Goal: Find specific page/section: Find specific page/section

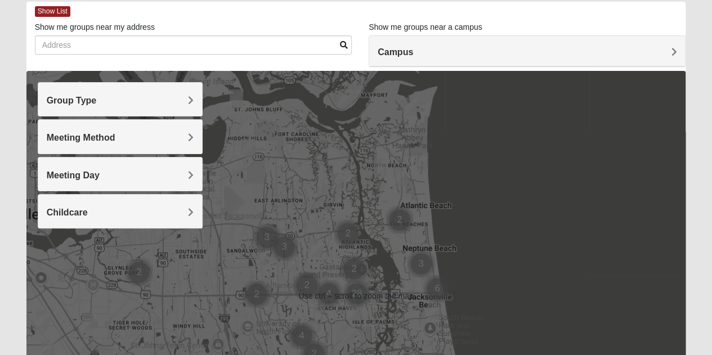
scroll to position [56, 0]
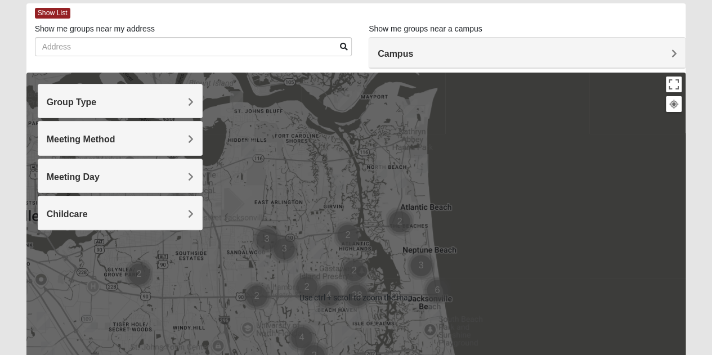
click at [656, 50] on h4 "Campus" at bounding box center [526, 53] width 299 height 11
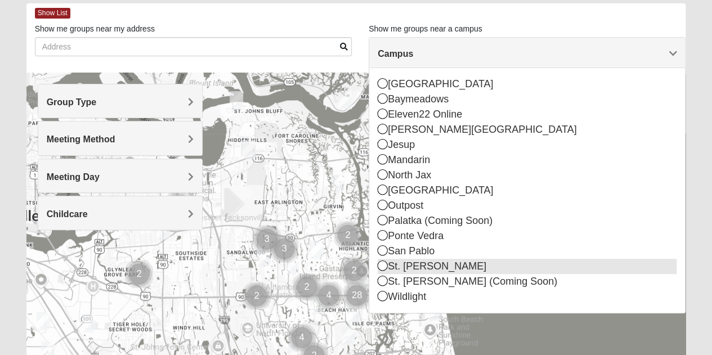
click at [380, 262] on icon at bounding box center [382, 265] width 10 height 10
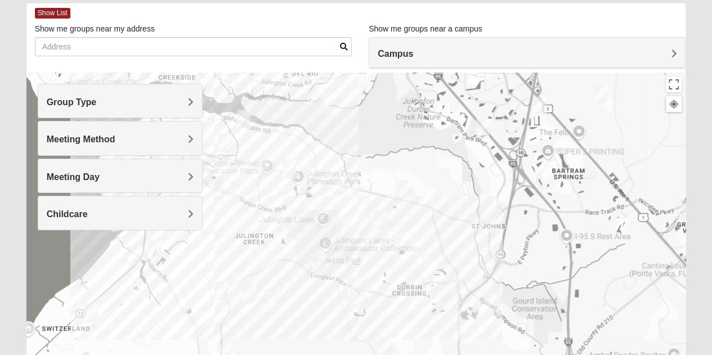
click at [184, 99] on h4 "Group Type" at bounding box center [120, 102] width 147 height 11
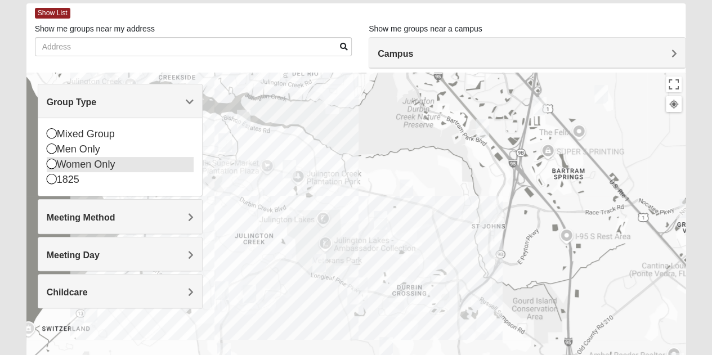
click at [51, 163] on icon at bounding box center [52, 164] width 10 height 10
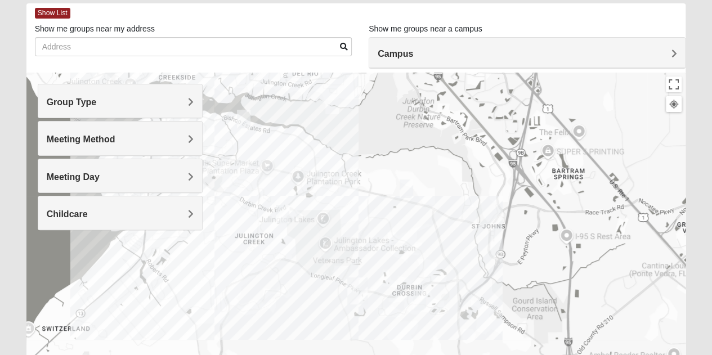
click at [115, 140] on span "Meeting Method" at bounding box center [81, 139] width 69 height 10
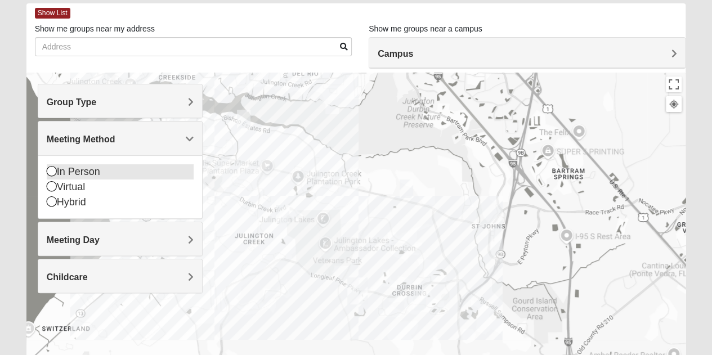
click at [55, 174] on icon at bounding box center [52, 171] width 10 height 10
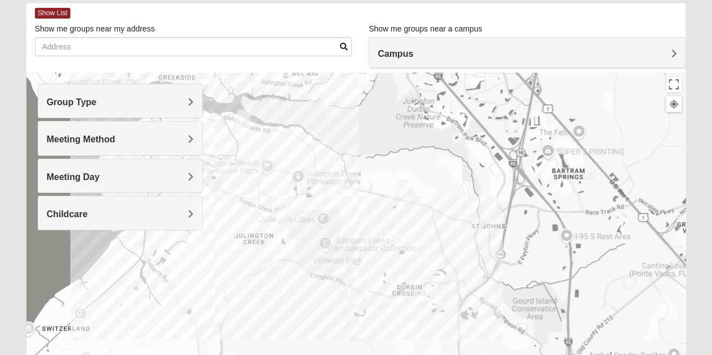
click at [184, 213] on h4 "Childcare" at bounding box center [120, 214] width 147 height 11
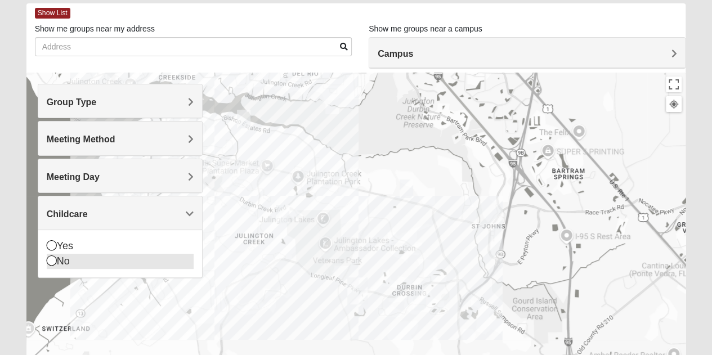
click at [49, 257] on icon at bounding box center [52, 260] width 10 height 10
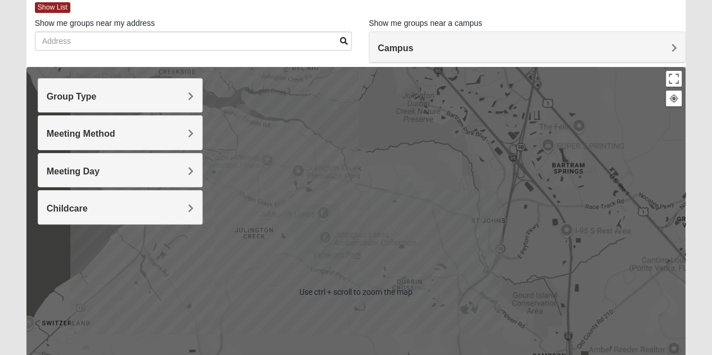
scroll to position [64, 0]
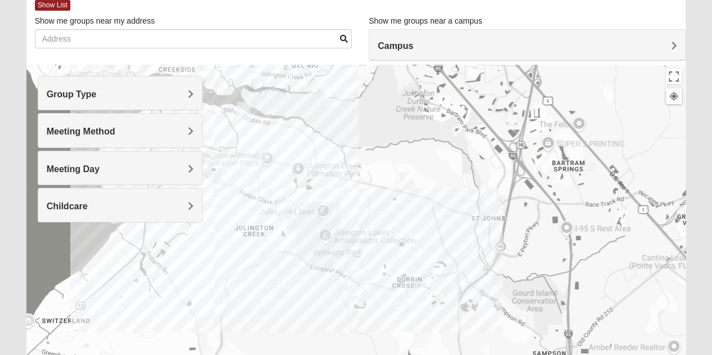
click at [243, 106] on img "Womens Rippa 32259" at bounding box center [243, 111] width 22 height 28
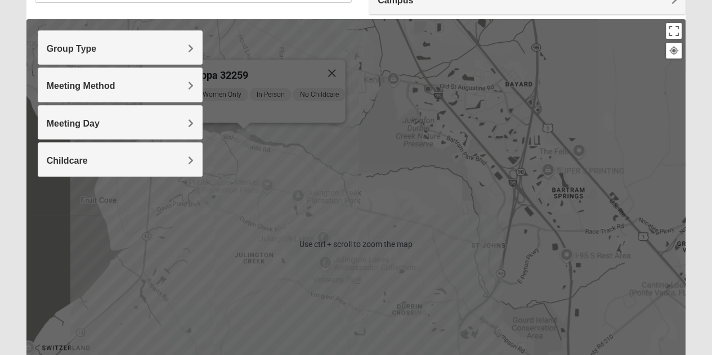
scroll to position [123, 0]
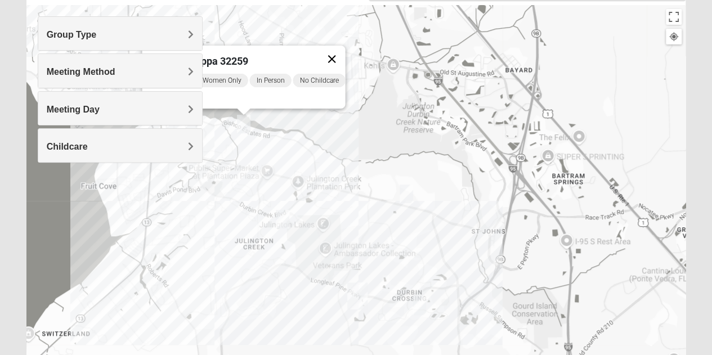
click at [338, 51] on button "Close" at bounding box center [331, 59] width 27 height 27
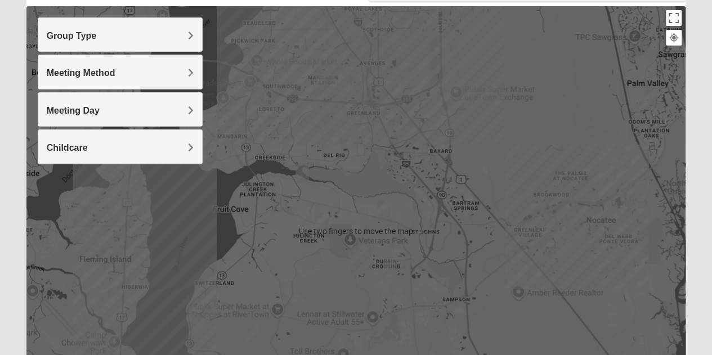
scroll to position [121, 0]
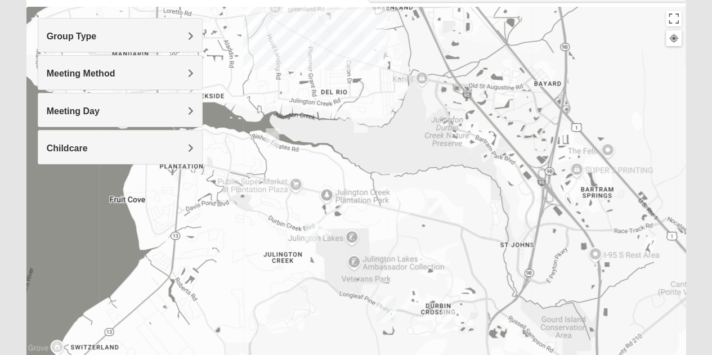
click at [270, 136] on img "Womens Rippa 32259" at bounding box center [272, 138] width 22 height 28
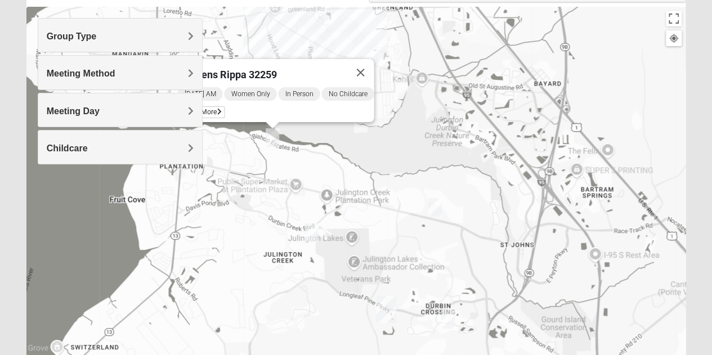
click at [370, 67] on button "Close" at bounding box center [359, 72] width 27 height 27
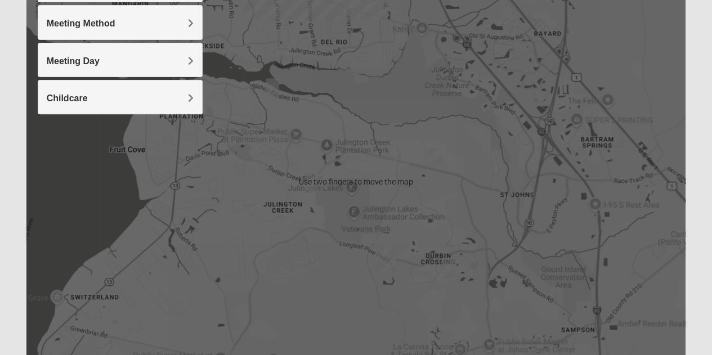
scroll to position [171, 0]
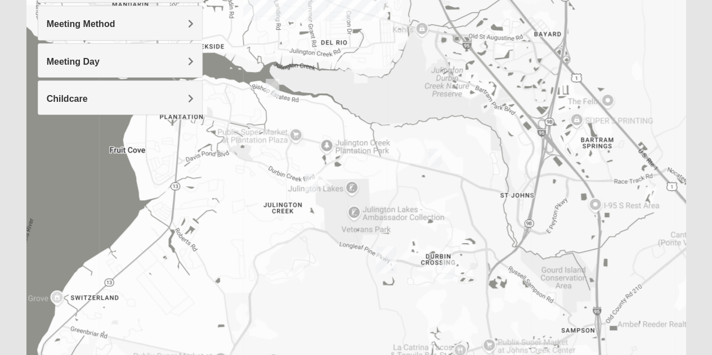
click at [438, 147] on img "Womens Urbanski 32259" at bounding box center [435, 158] width 22 height 28
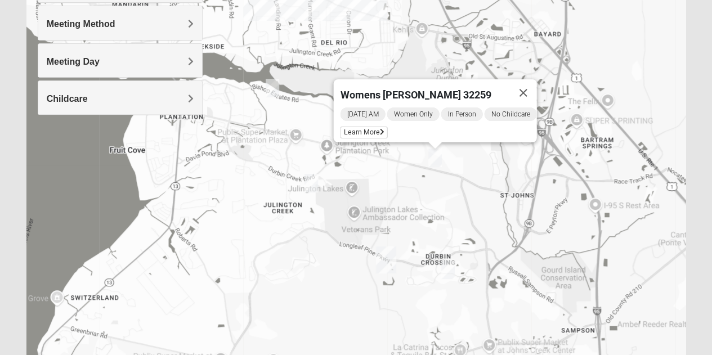
click at [515, 187] on div "Womens Urbanski 32259 Friday AM Women Only In Person No Childcare Learn More" at bounding box center [355, 182] width 659 height 450
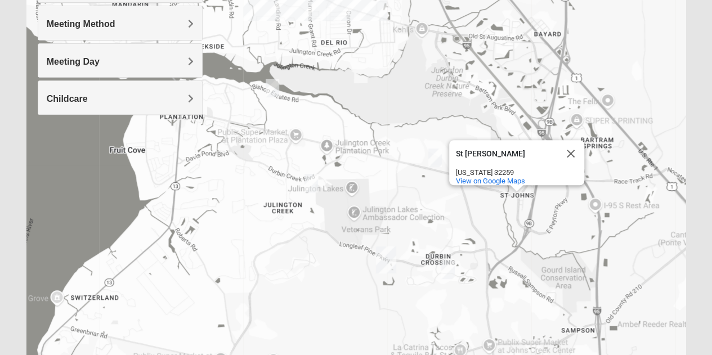
click at [444, 276] on img "Womens Pline 32259" at bounding box center [447, 270] width 22 height 28
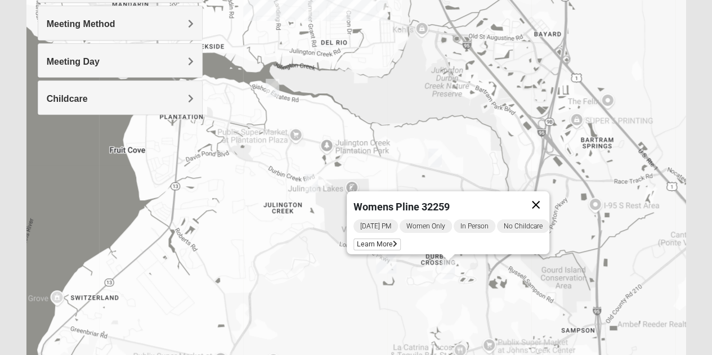
click at [546, 199] on button "Close" at bounding box center [535, 204] width 27 height 27
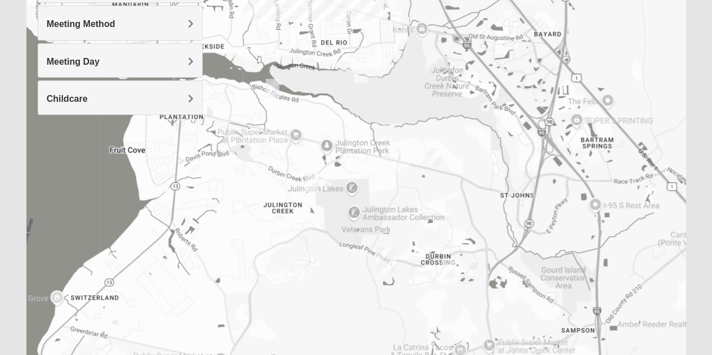
click at [309, 187] on img "Womens Iliff 32259" at bounding box center [311, 183] width 22 height 28
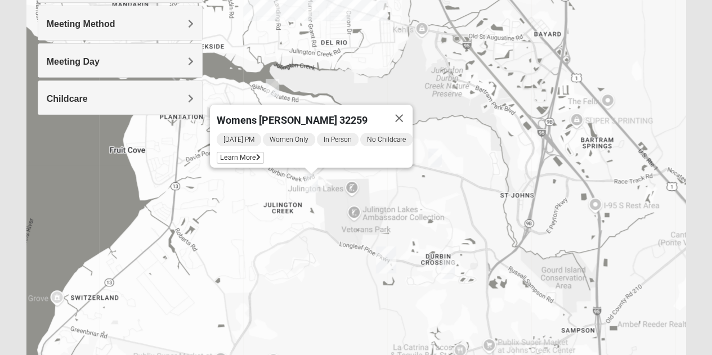
click at [406, 115] on button "Close" at bounding box center [398, 118] width 27 height 27
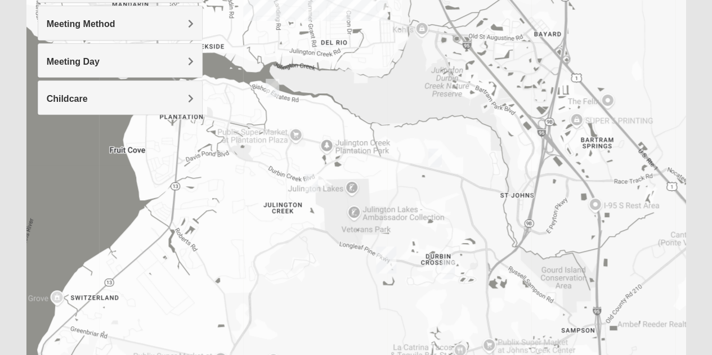
click at [313, 186] on img "Womens Iliff 32259" at bounding box center [311, 183] width 22 height 28
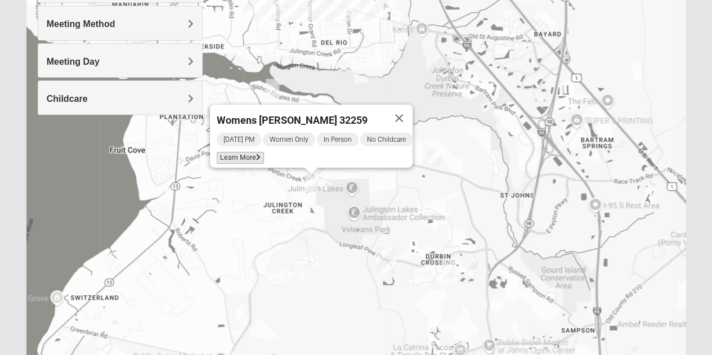
click at [242, 154] on span "Learn More" at bounding box center [240, 158] width 47 height 12
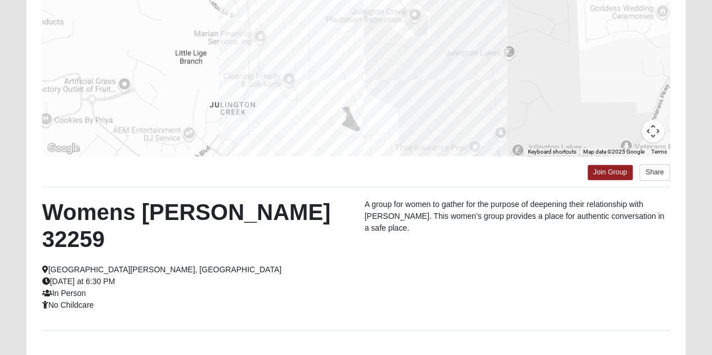
scroll to position [189, 0]
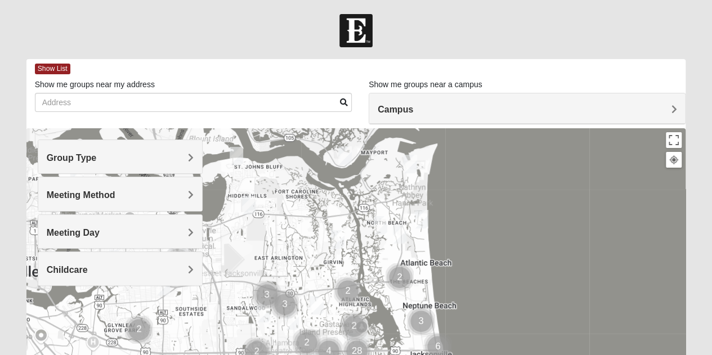
click at [413, 105] on span "Campus" at bounding box center [394, 110] width 35 height 10
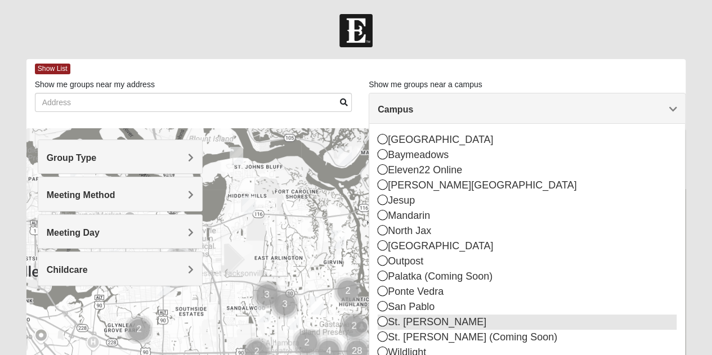
click at [386, 322] on icon at bounding box center [382, 321] width 10 height 10
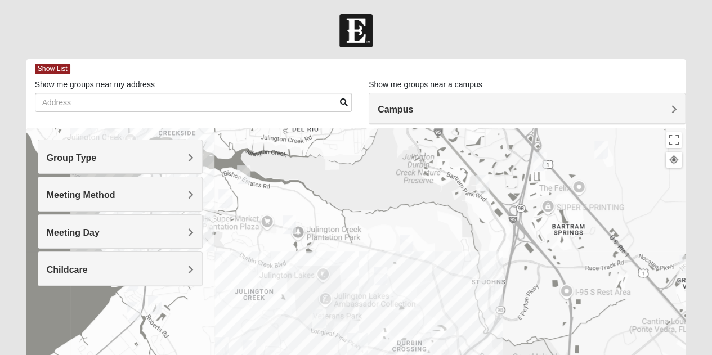
click at [164, 154] on h4 "Group Type" at bounding box center [120, 157] width 147 height 11
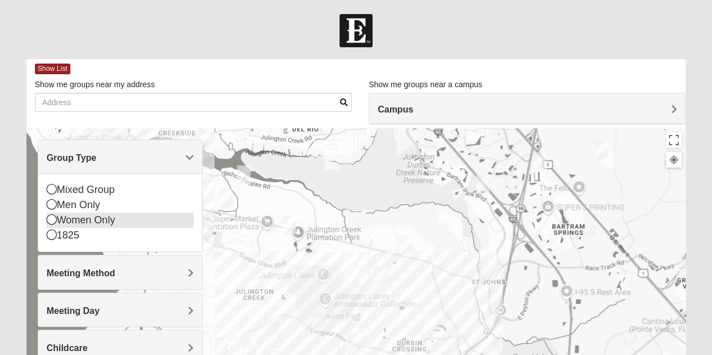
click at [51, 219] on icon at bounding box center [52, 219] width 10 height 10
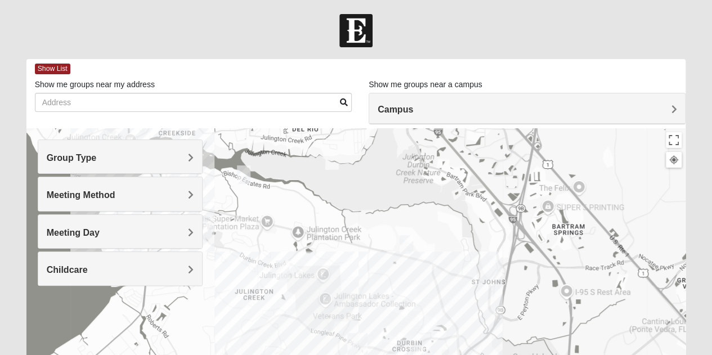
click at [182, 198] on h4 "Meeting Method" at bounding box center [120, 195] width 147 height 11
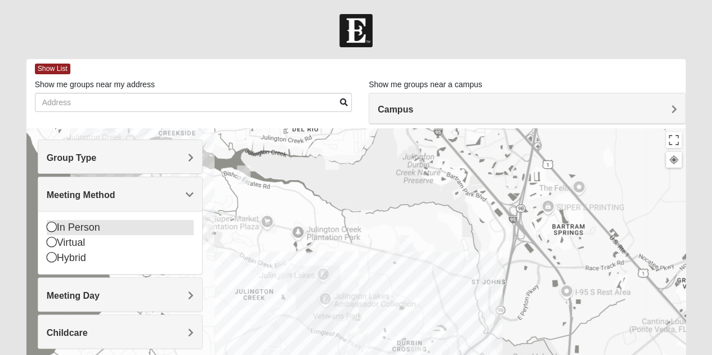
click at [49, 225] on icon at bounding box center [52, 227] width 10 height 10
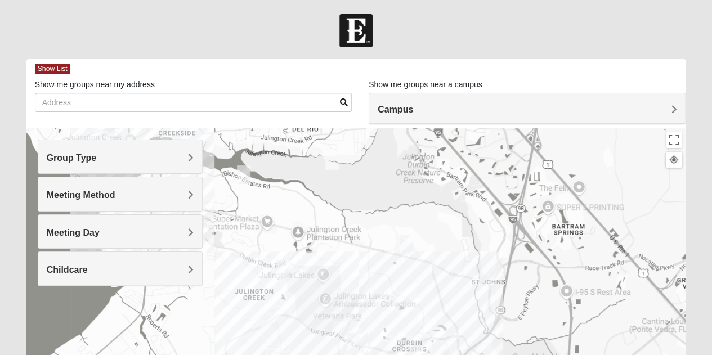
click at [183, 276] on div "Childcare" at bounding box center [120, 268] width 164 height 33
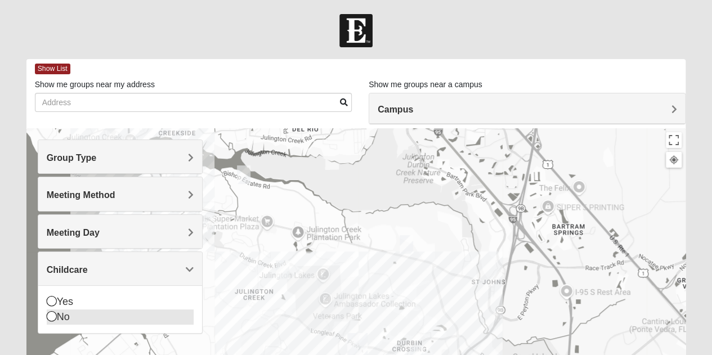
click at [49, 316] on icon at bounding box center [52, 316] width 10 height 10
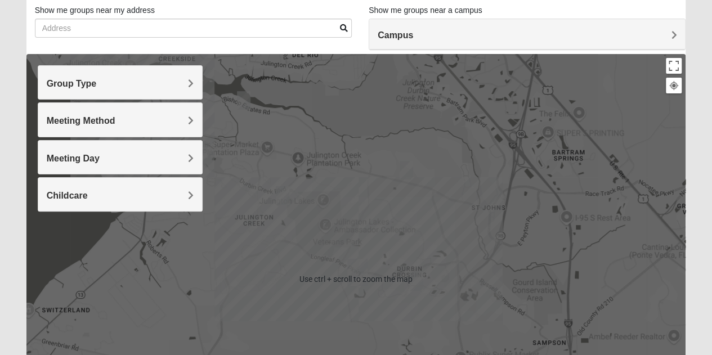
scroll to position [76, 0]
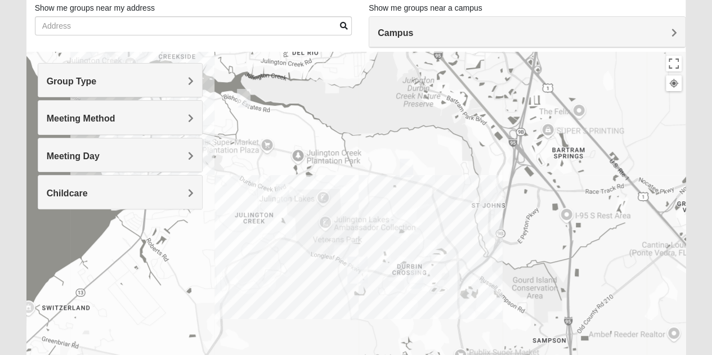
click at [290, 242] on div at bounding box center [355, 277] width 659 height 450
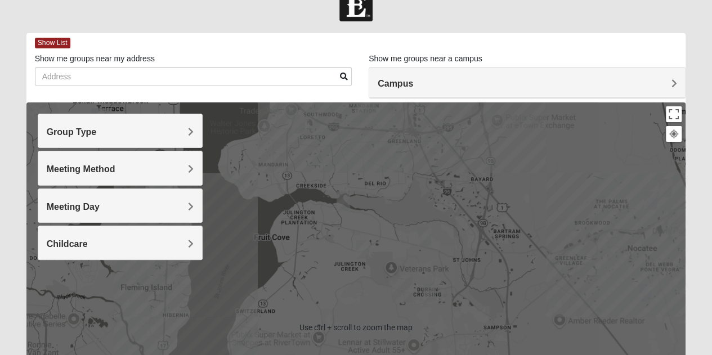
scroll to position [64, 0]
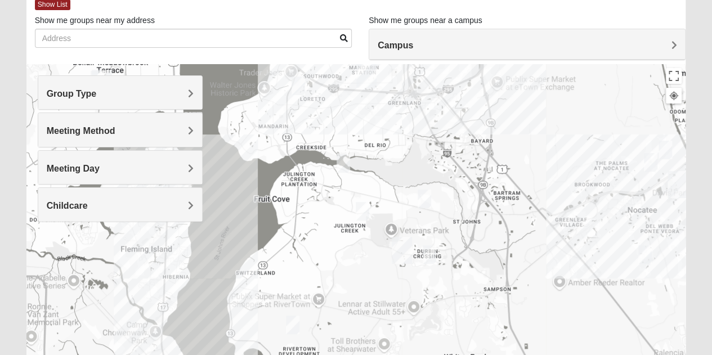
click at [97, 89] on span "Group Type" at bounding box center [72, 94] width 50 height 10
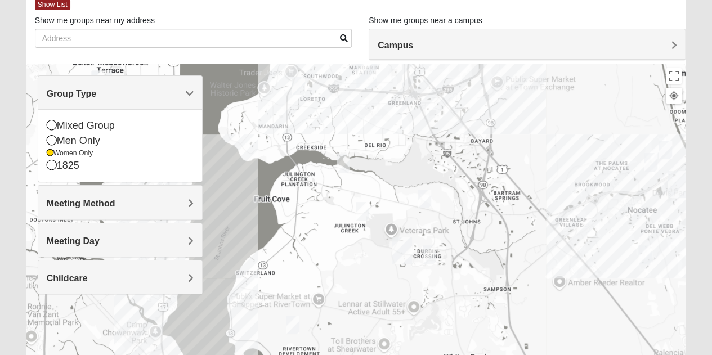
click at [97, 89] on span "Group Type" at bounding box center [72, 94] width 50 height 10
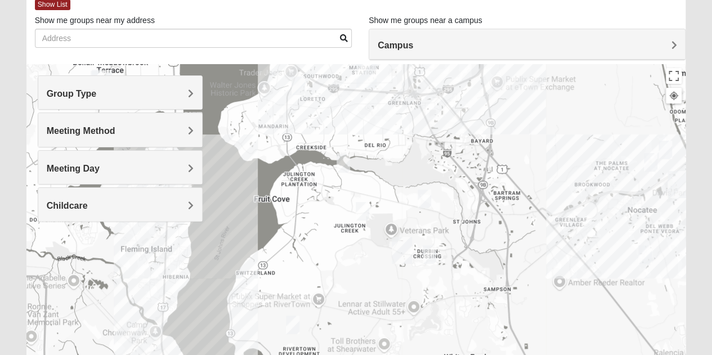
click at [187, 125] on h4 "Meeting Method" at bounding box center [120, 130] width 147 height 11
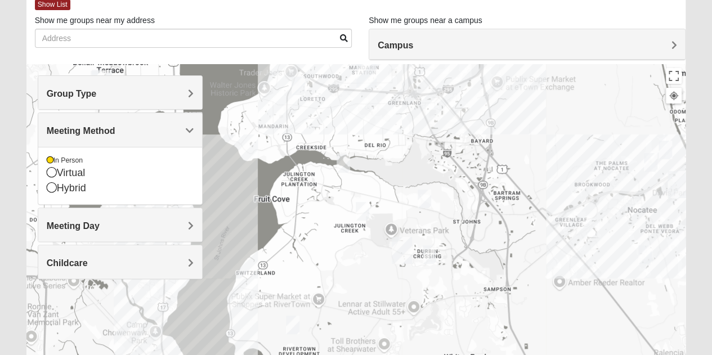
click at [179, 222] on h4 "Meeting Day" at bounding box center [120, 225] width 147 height 11
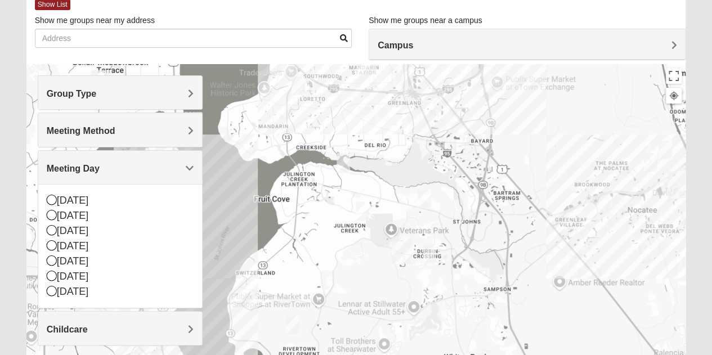
click at [185, 324] on h4 "Childcare" at bounding box center [120, 329] width 147 height 11
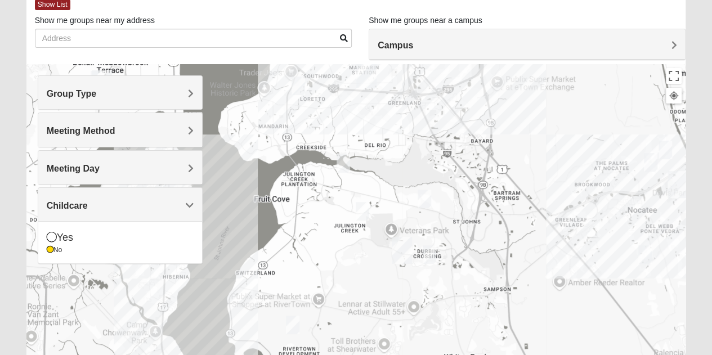
click at [212, 279] on div at bounding box center [355, 289] width 659 height 450
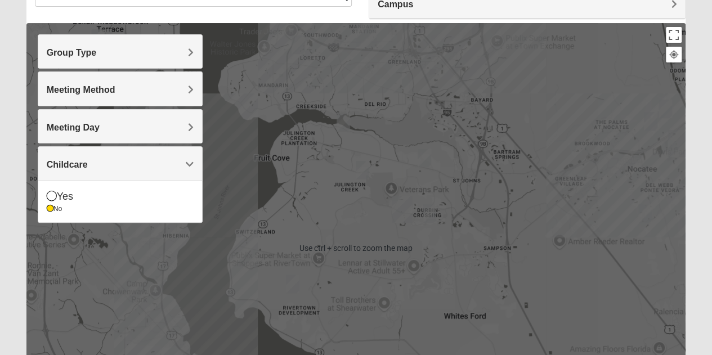
scroll to position [109, 0]
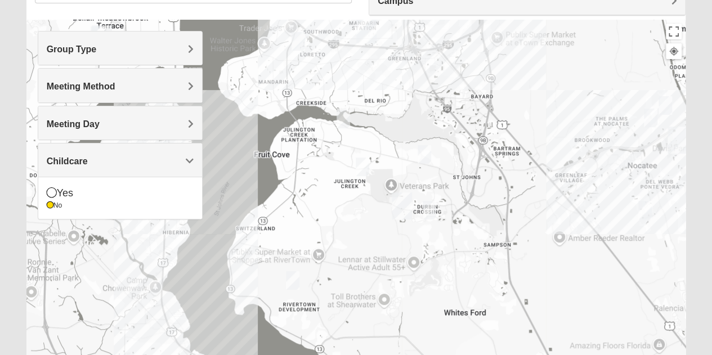
click at [284, 200] on div at bounding box center [355, 245] width 659 height 450
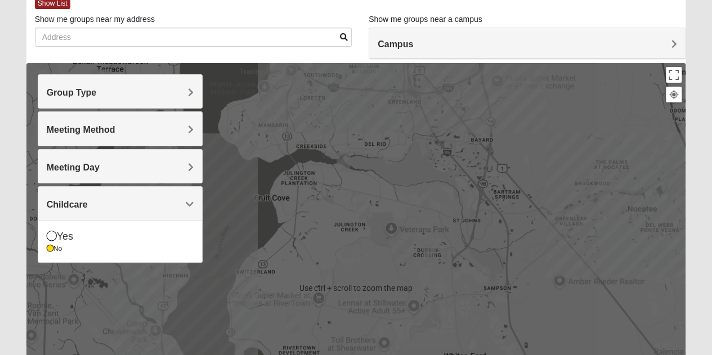
scroll to position [64, 0]
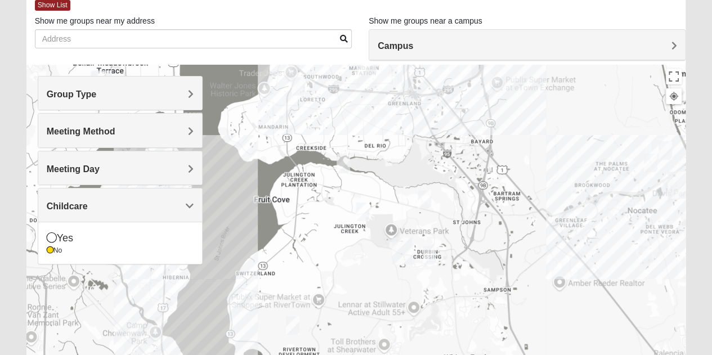
click at [224, 201] on div at bounding box center [355, 290] width 659 height 450
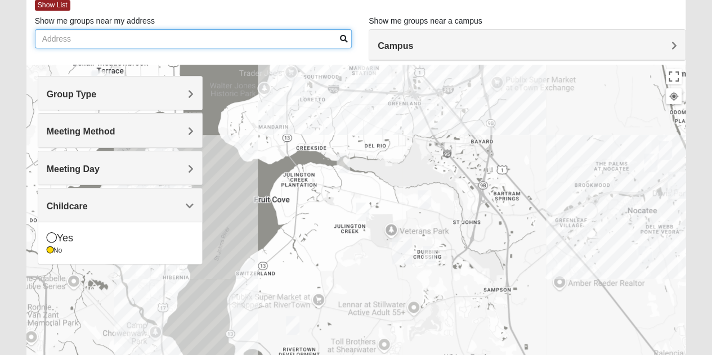
click at [218, 37] on input "Show me groups near my address" at bounding box center [193, 38] width 317 height 19
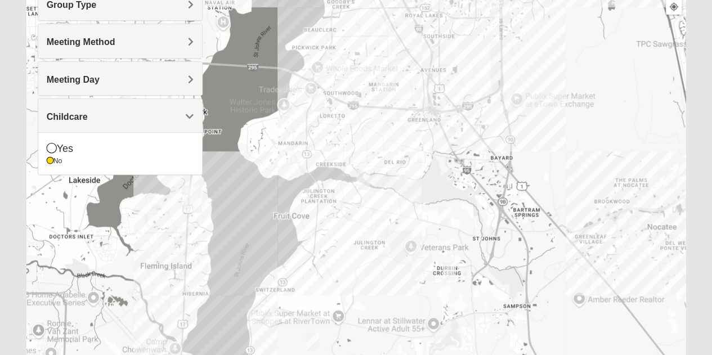
scroll to position [152, 0]
type input "[STREET_ADDRESS][PERSON_NAME]"
click at [193, 3] on div "Group Type" at bounding box center [120, 4] width 164 height 33
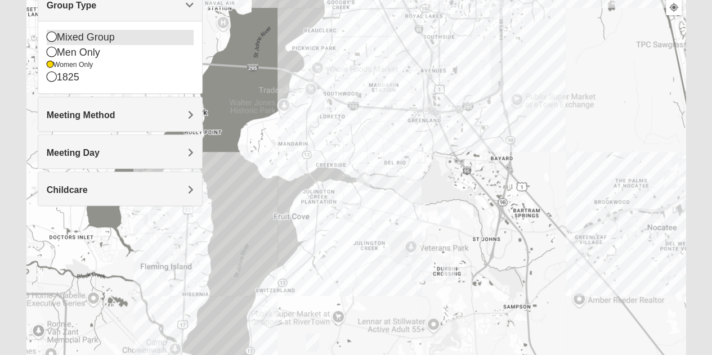
click at [53, 33] on icon at bounding box center [52, 36] width 10 height 10
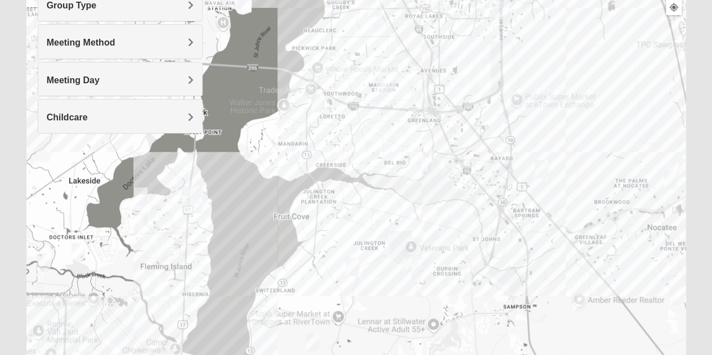
click at [182, 6] on h4 "Group Type" at bounding box center [120, 5] width 147 height 11
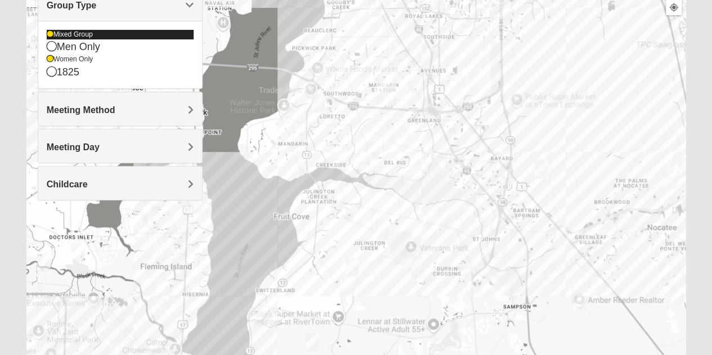
click at [50, 33] on icon at bounding box center [50, 34] width 7 height 7
